Goal: Information Seeking & Learning: Understand process/instructions

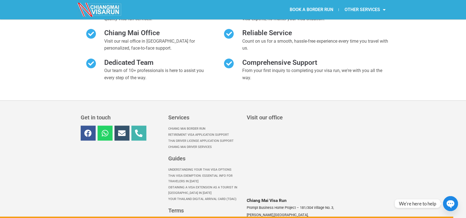
scroll to position [2546, 0]
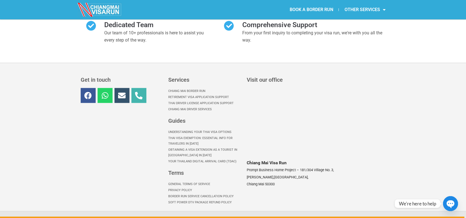
click at [193, 194] on link "Border Run Service Cancellation Policy" at bounding box center [204, 197] width 73 height 6
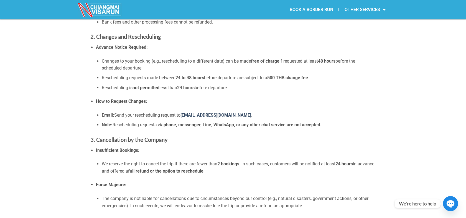
scroll to position [185, 0]
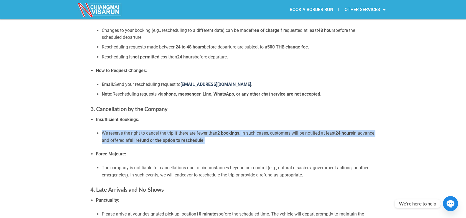
drag, startPoint x: 234, startPoint y: 140, endPoint x: 98, endPoint y: 133, distance: 135.8
click at [102, 133] on li "We reserve the right to cancel the trip if there are fewer than 2 bookings . In…" at bounding box center [239, 137] width 274 height 14
copy li "We reserve the right to cancel the trip if there are fewer than 2 bookings . In…"
